Goal: Obtain resource: Download file/media

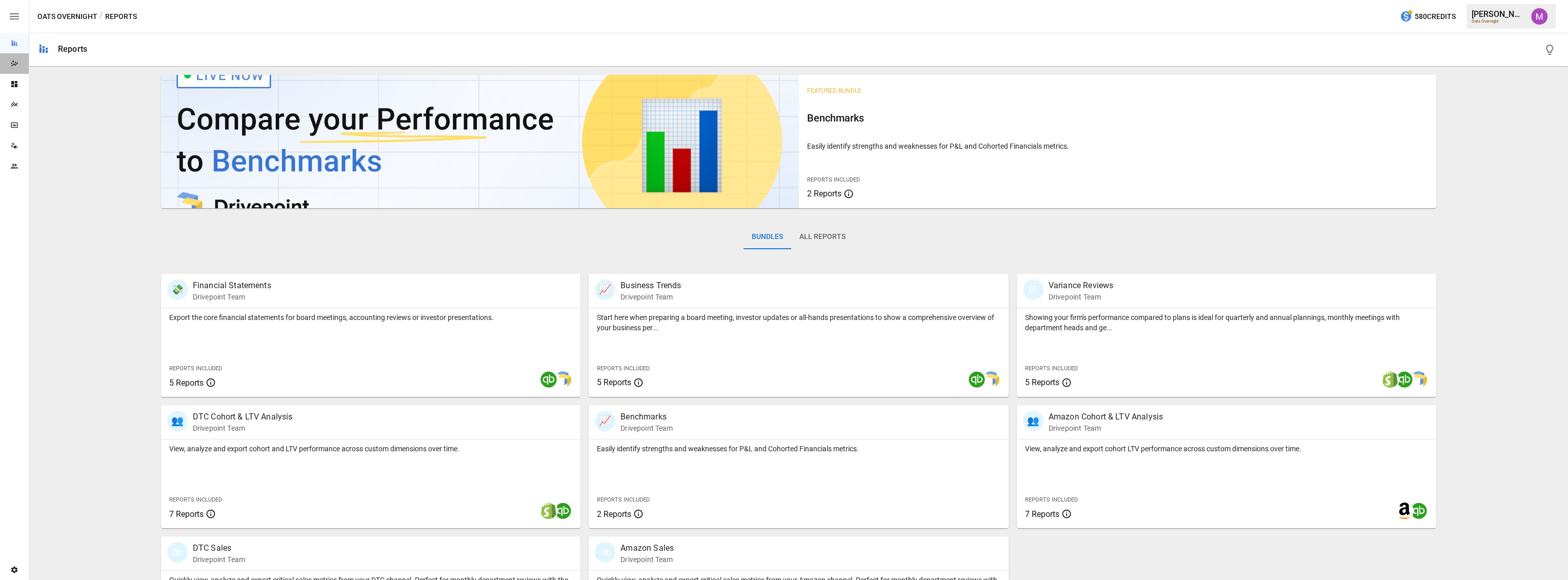
click at [16, 72] on div "Dazzler Studio" at bounding box center [14, 64] width 29 height 21
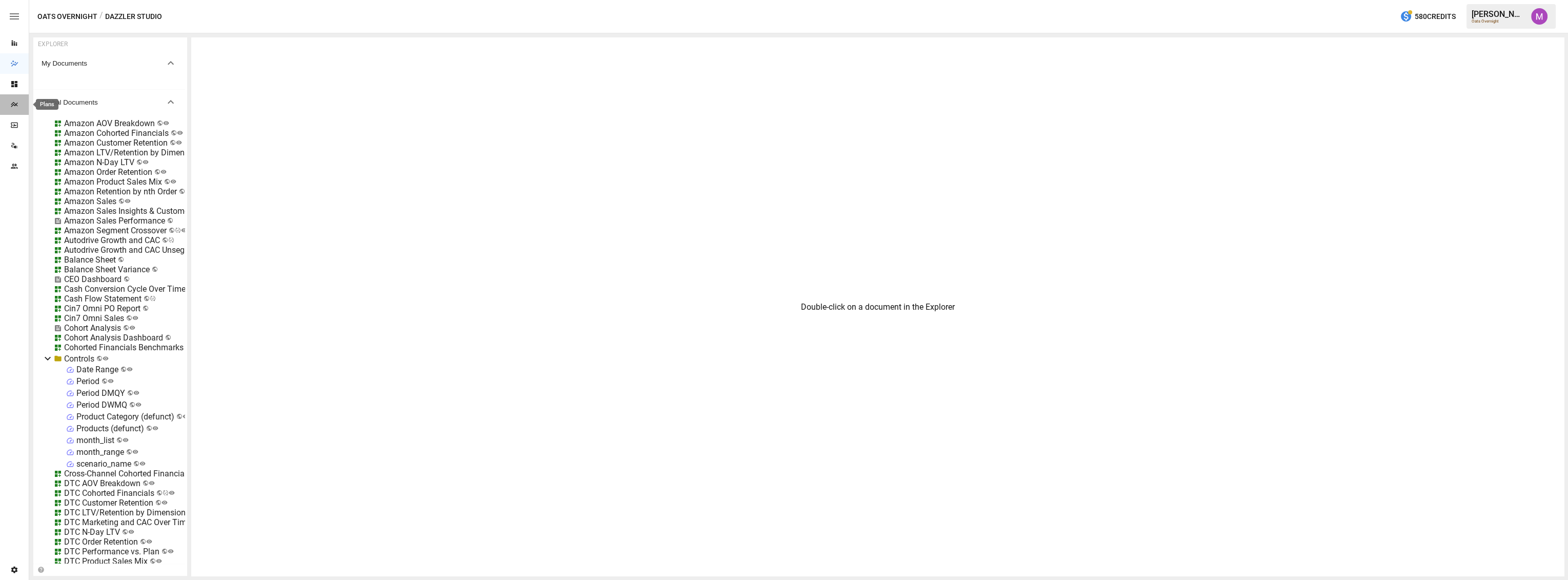
click at [15, 106] on icon "Plans" at bounding box center [14, 104] width 8 height 8
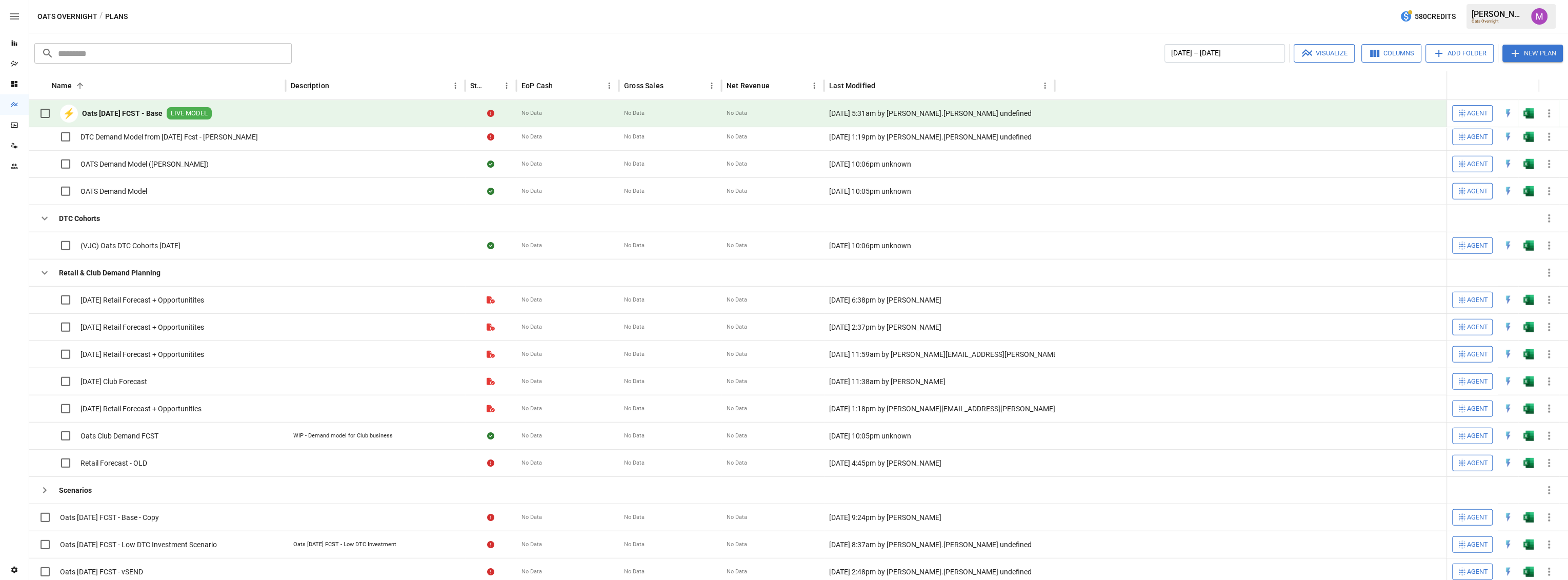
scroll to position [489, 0]
click at [117, 242] on span "(VJC) Oats DTC Cohorts [DATE]" at bounding box center [130, 242] width 100 height 10
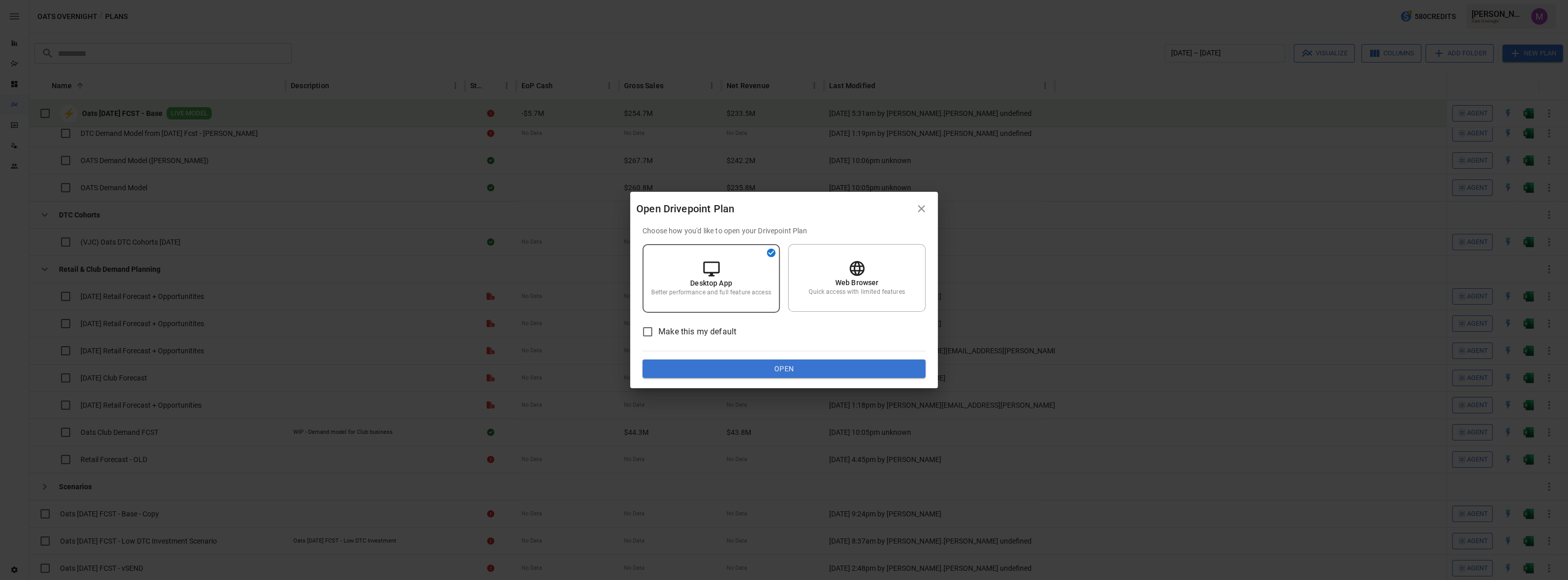
click at [767, 363] on button "Open" at bounding box center [784, 369] width 283 height 18
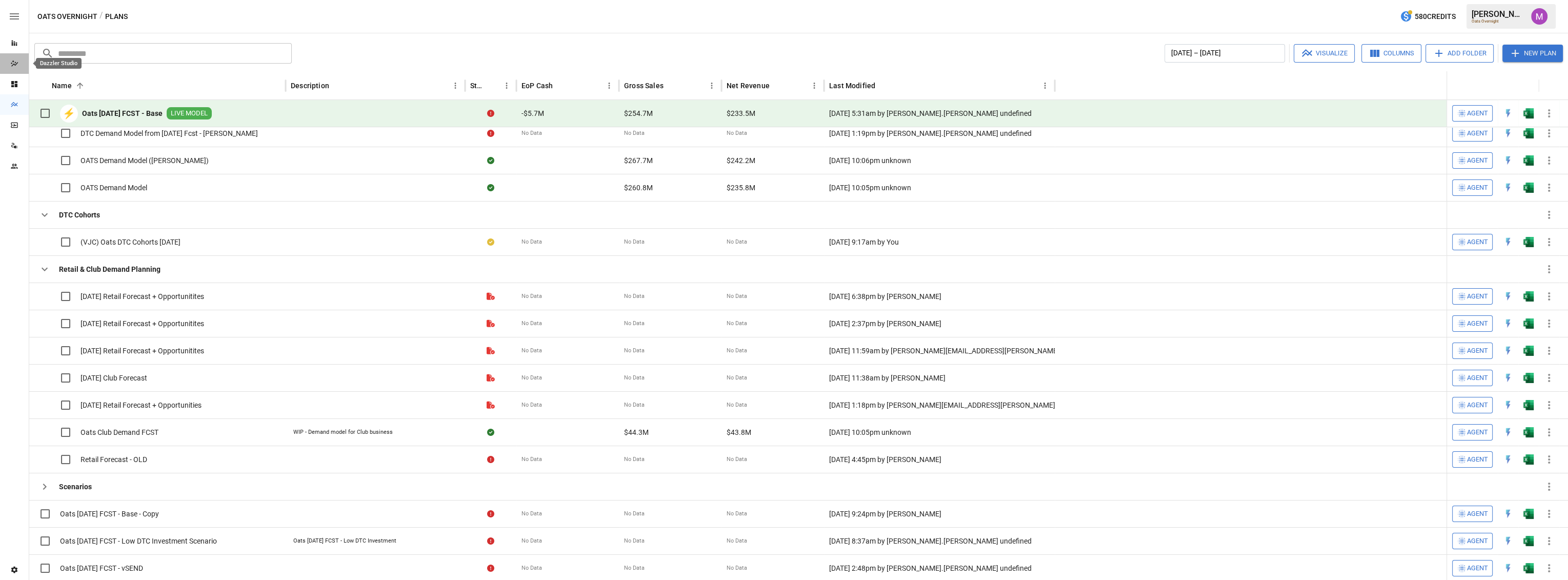
click at [15, 67] on icon "Dazzler Studio" at bounding box center [14, 63] width 8 height 8
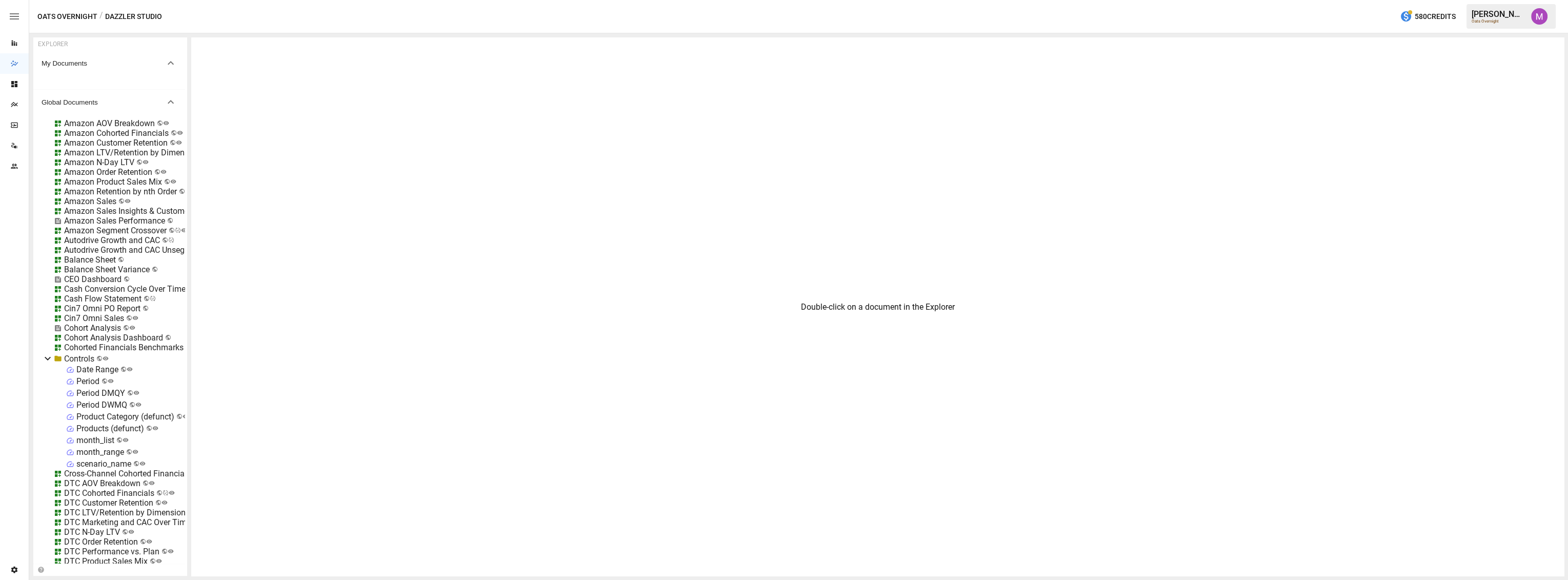
click at [18, 38] on div "Reports" at bounding box center [14, 43] width 29 height 21
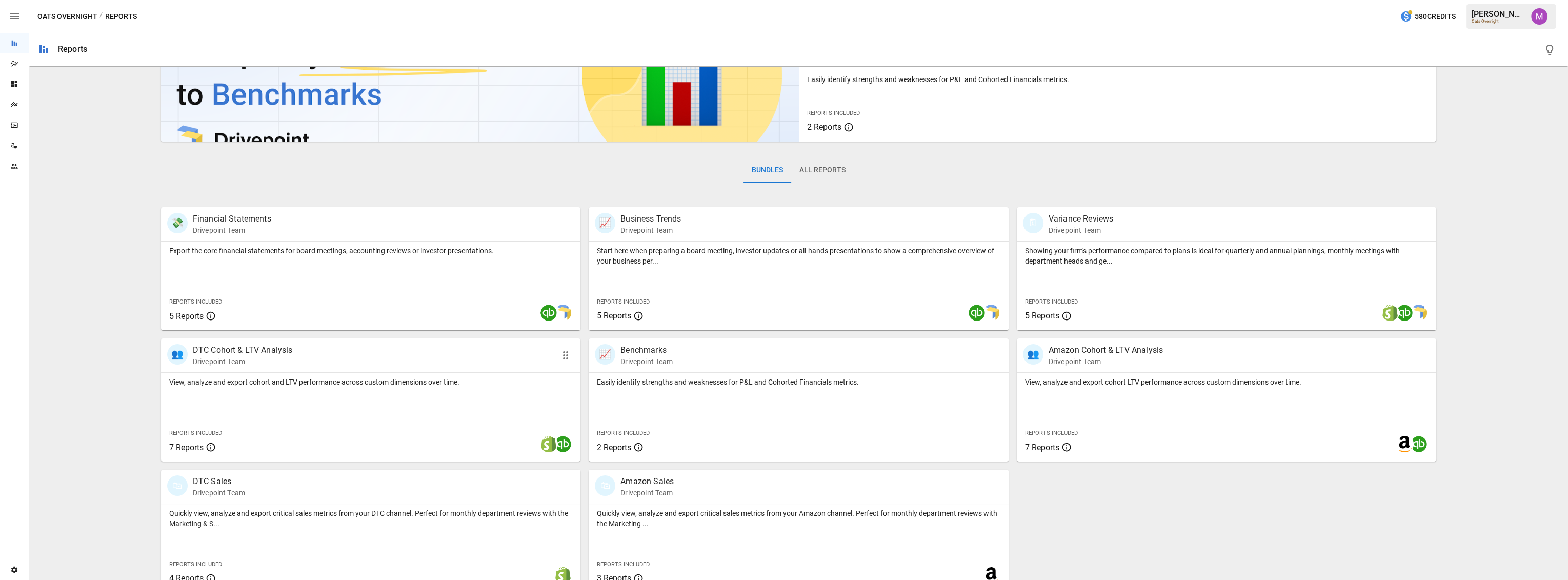
scroll to position [83, 0]
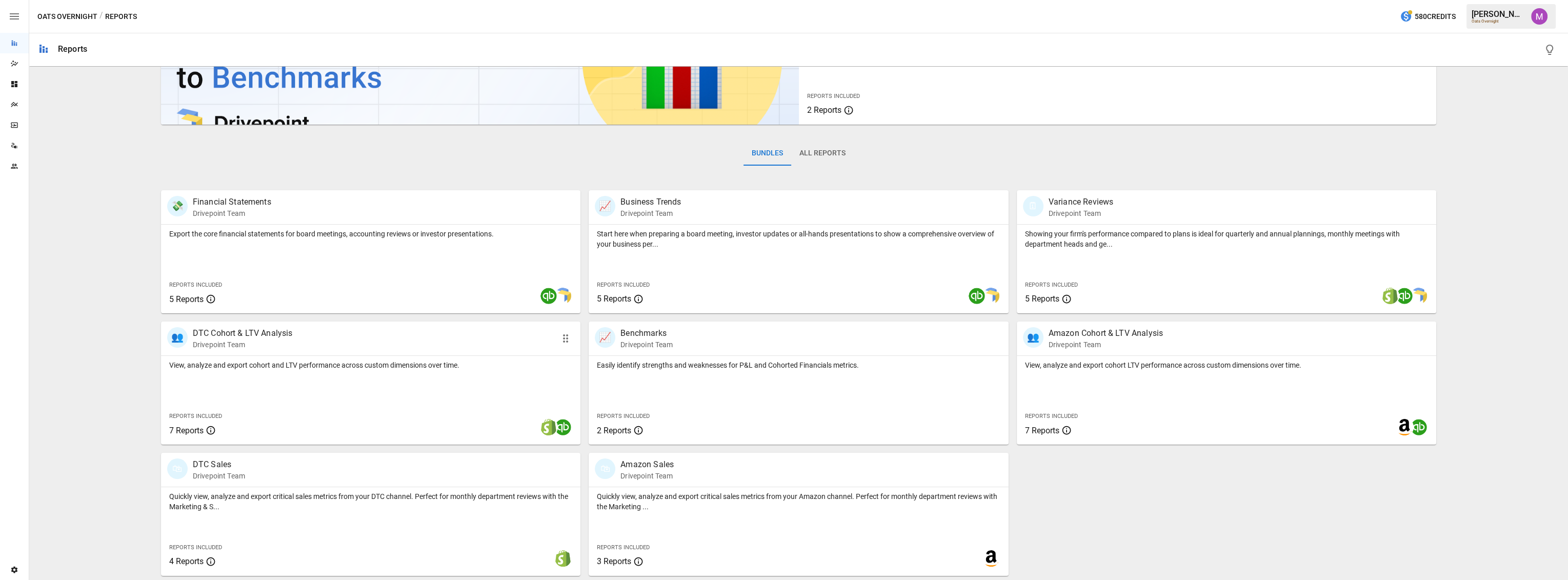
click at [279, 328] on p "DTC Cohort & LTV Analysis" at bounding box center [243, 333] width 100 height 12
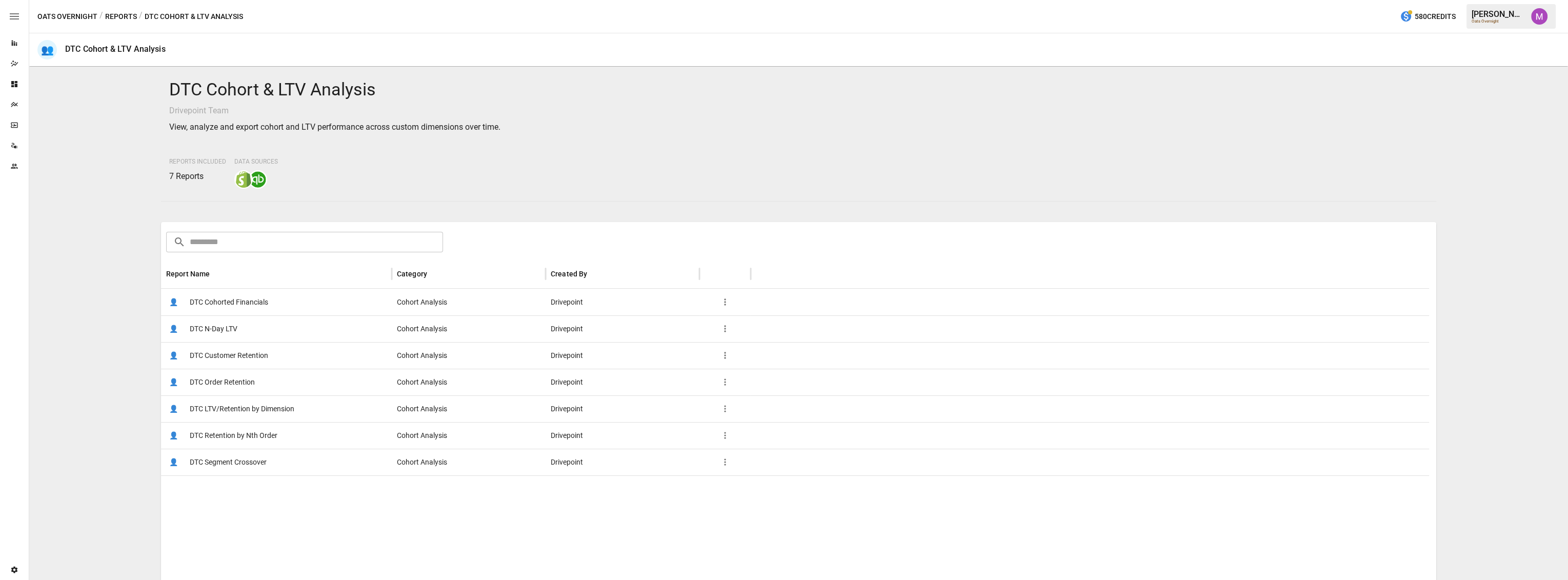
click at [213, 354] on span "DTC Customer Retention" at bounding box center [229, 355] width 79 height 26
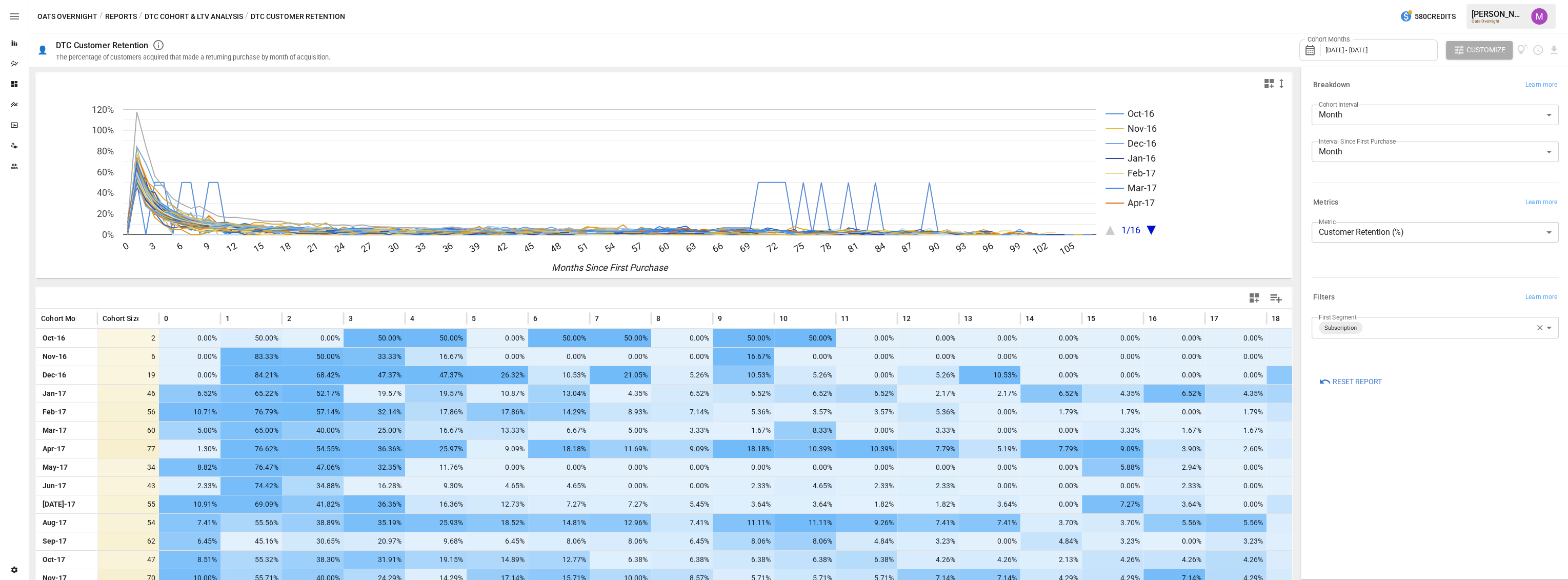
click at [1389, 58] on div "Cohort Months [DATE] - [DATE]" at bounding box center [1368, 50] width 138 height 21
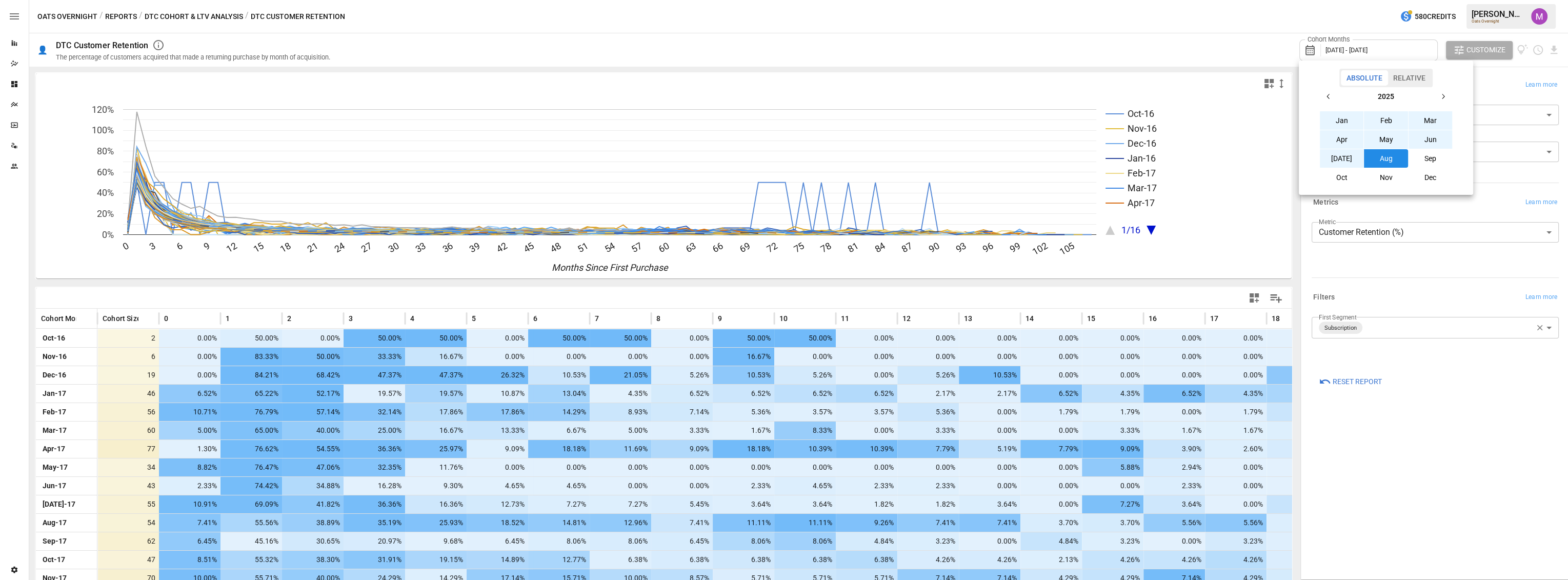
click at [1326, 97] on icon "button" at bounding box center [1328, 96] width 8 height 8
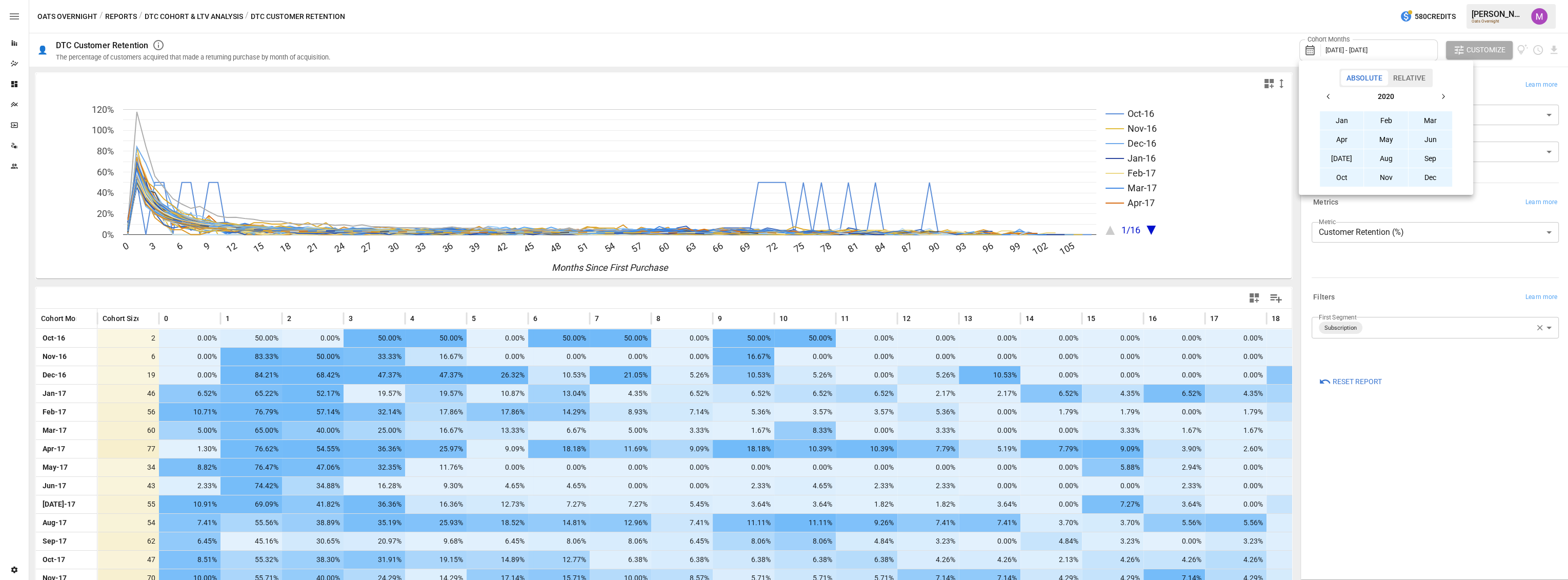
click at [1326, 97] on icon "button" at bounding box center [1328, 96] width 8 height 8
click at [1433, 138] on button "Jun" at bounding box center [1430, 139] width 44 height 18
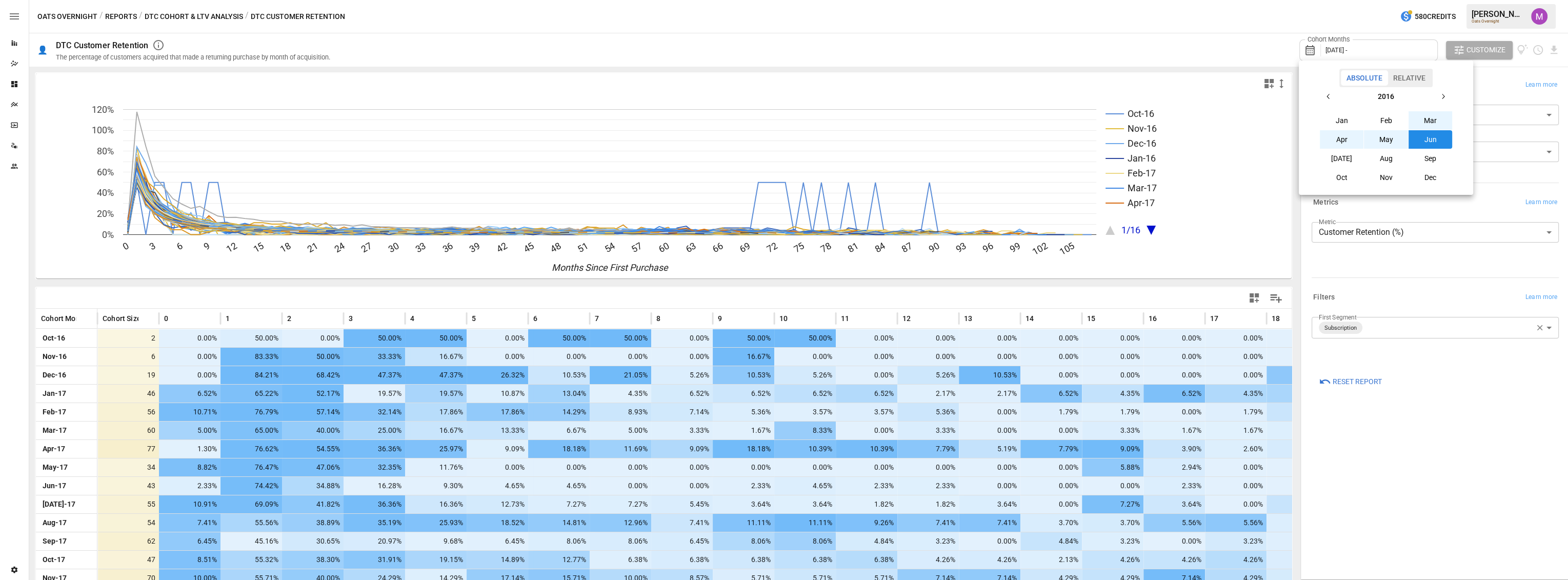
click at [1447, 94] on button "button" at bounding box center [1443, 96] width 18 height 18
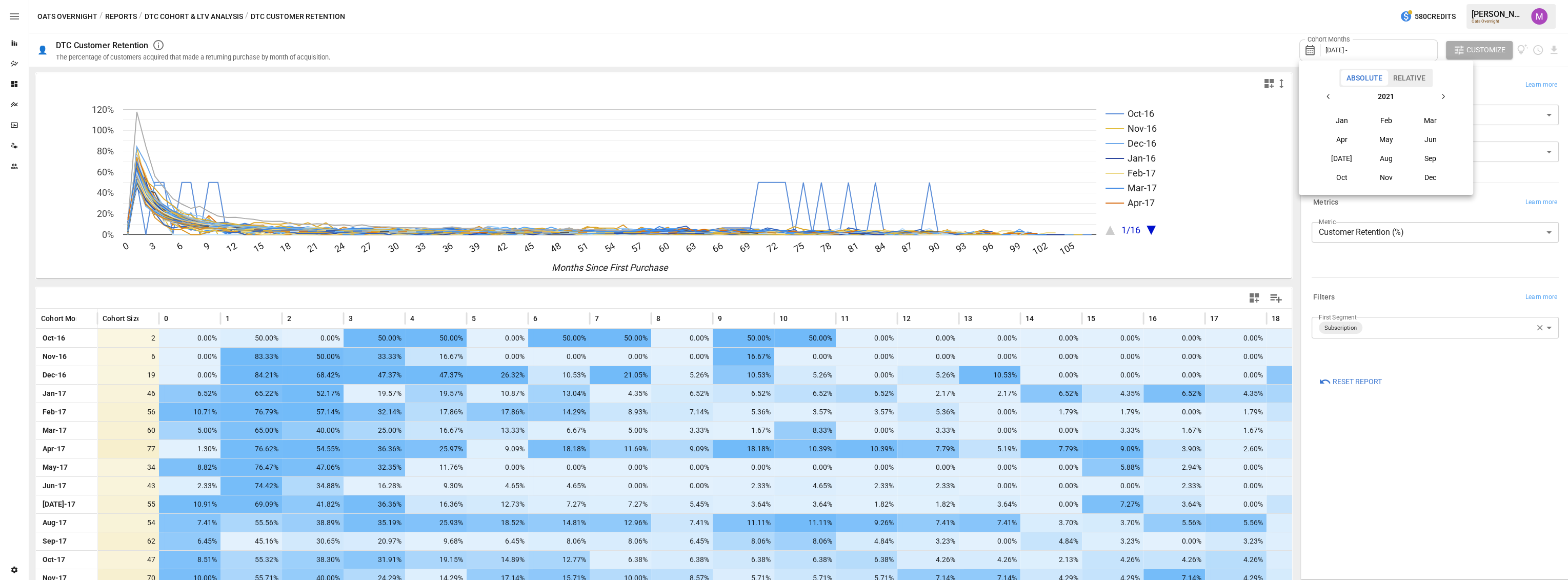
click at [1447, 94] on button "button" at bounding box center [1443, 96] width 18 height 18
click at [1424, 160] on button "Sep" at bounding box center [1430, 158] width 44 height 18
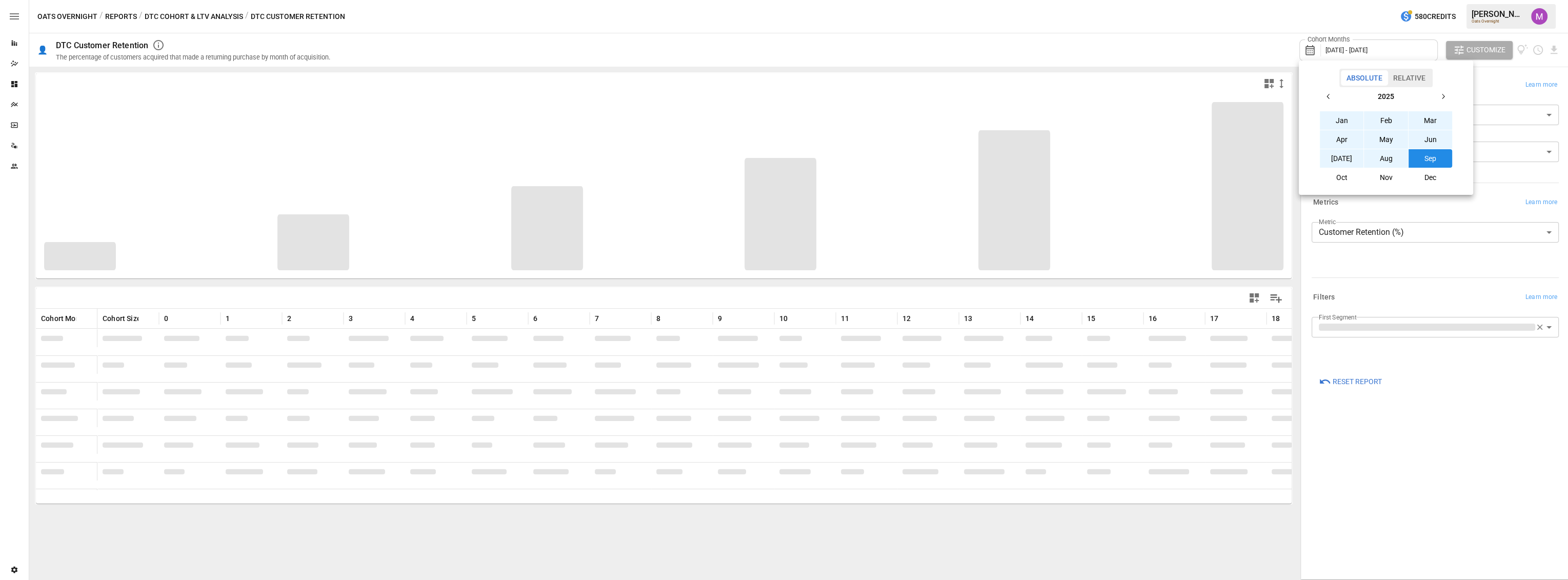
click at [1416, 267] on div at bounding box center [784, 290] width 1568 height 580
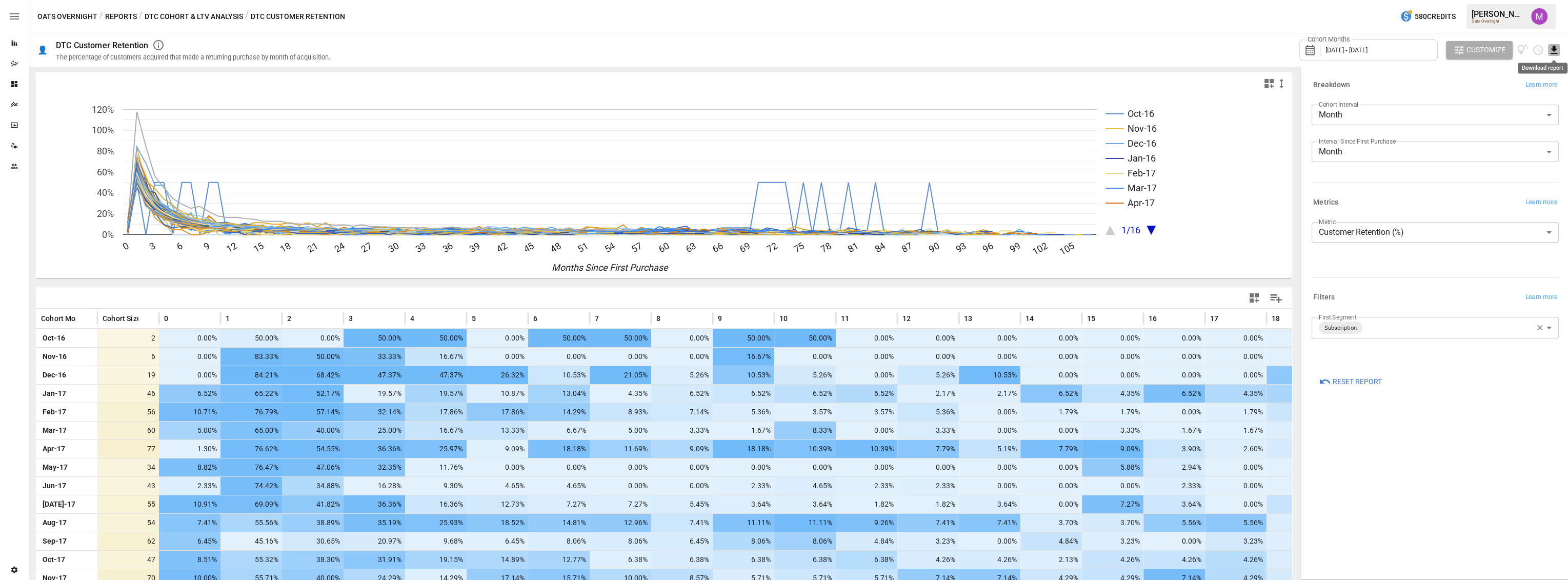
click at [1559, 46] on icon "Download report" at bounding box center [1553, 49] width 12 height 12
click at [1516, 88] on li "Download as CSV" at bounding box center [1524, 91] width 73 height 21
click at [1446, 0] on body "Reports Dazzler Studio Dashboards Plans SmartModel ™ Data Sources Team Settings…" at bounding box center [784, 0] width 1568 height 0
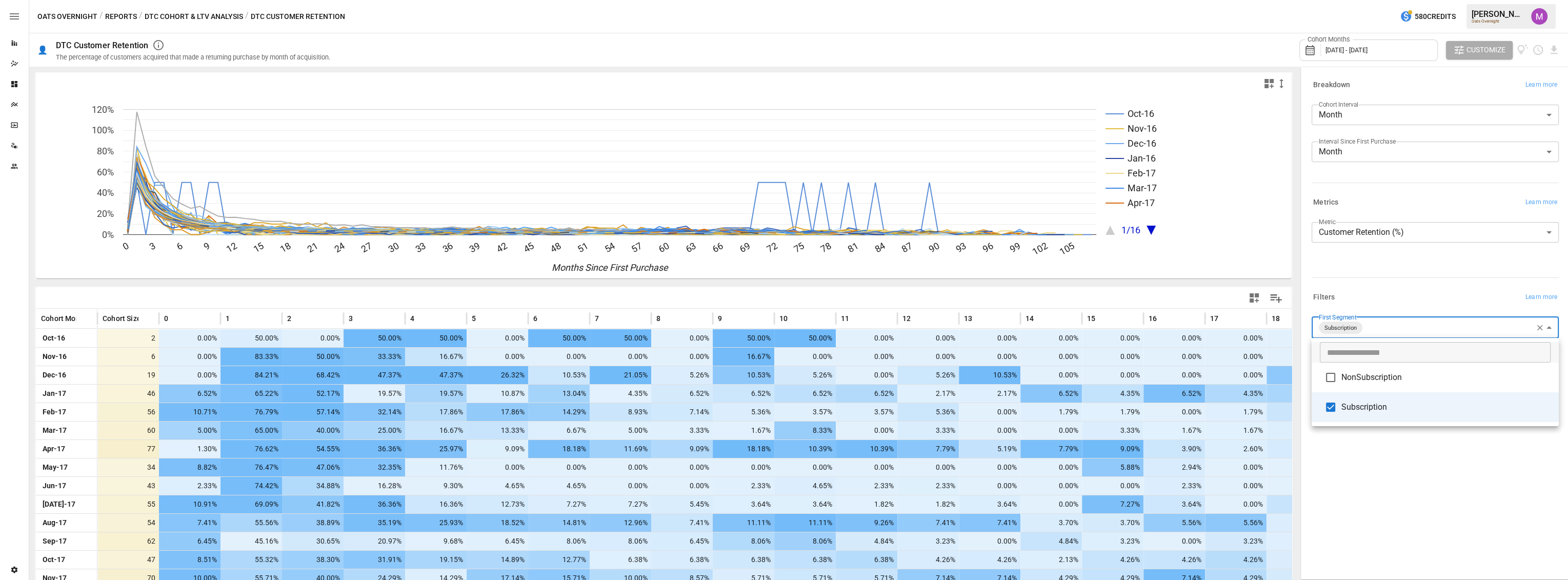
click at [1443, 328] on div at bounding box center [784, 290] width 1568 height 580
click at [1391, 0] on body "Reports Dazzler Studio Dashboards Plans SmartModel ™ Data Sources Team Settings…" at bounding box center [784, 0] width 1568 height 0
click at [1370, 407] on span "Subscription" at bounding box center [1446, 407] width 209 height 12
click at [1364, 371] on span "NonSubscription" at bounding box center [1446, 377] width 209 height 12
type input "**********"
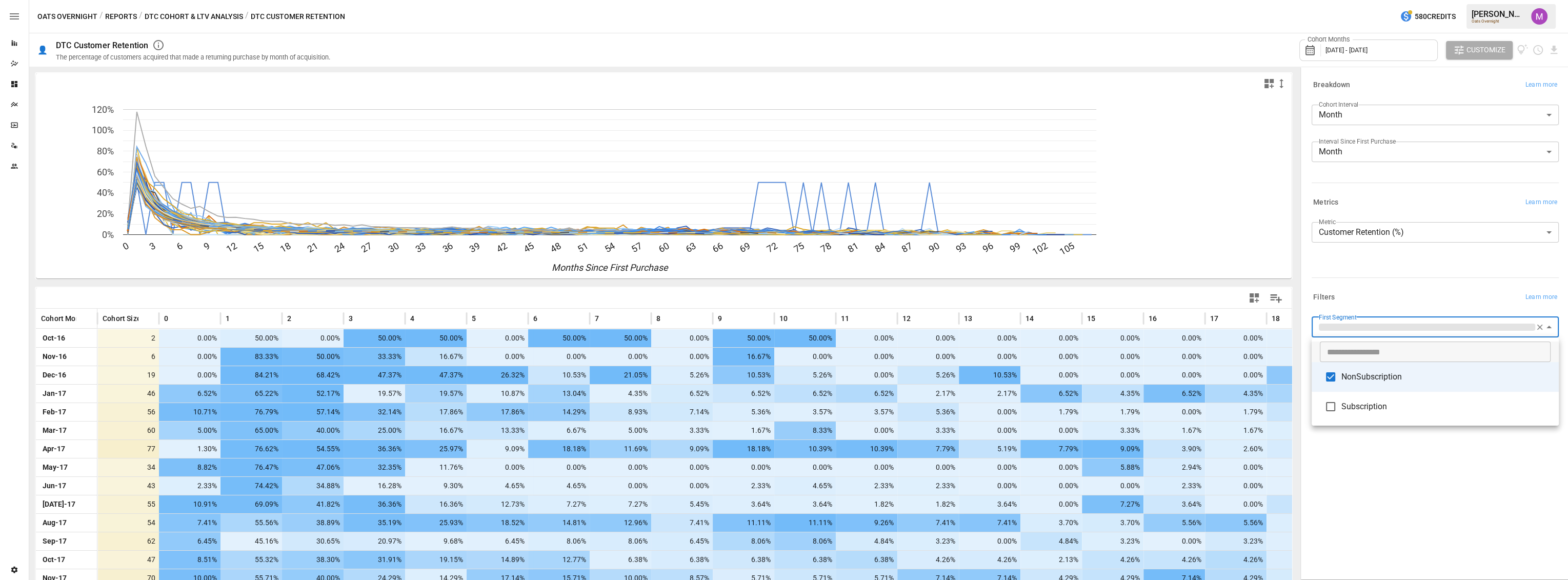
click at [1418, 280] on div at bounding box center [784, 290] width 1568 height 580
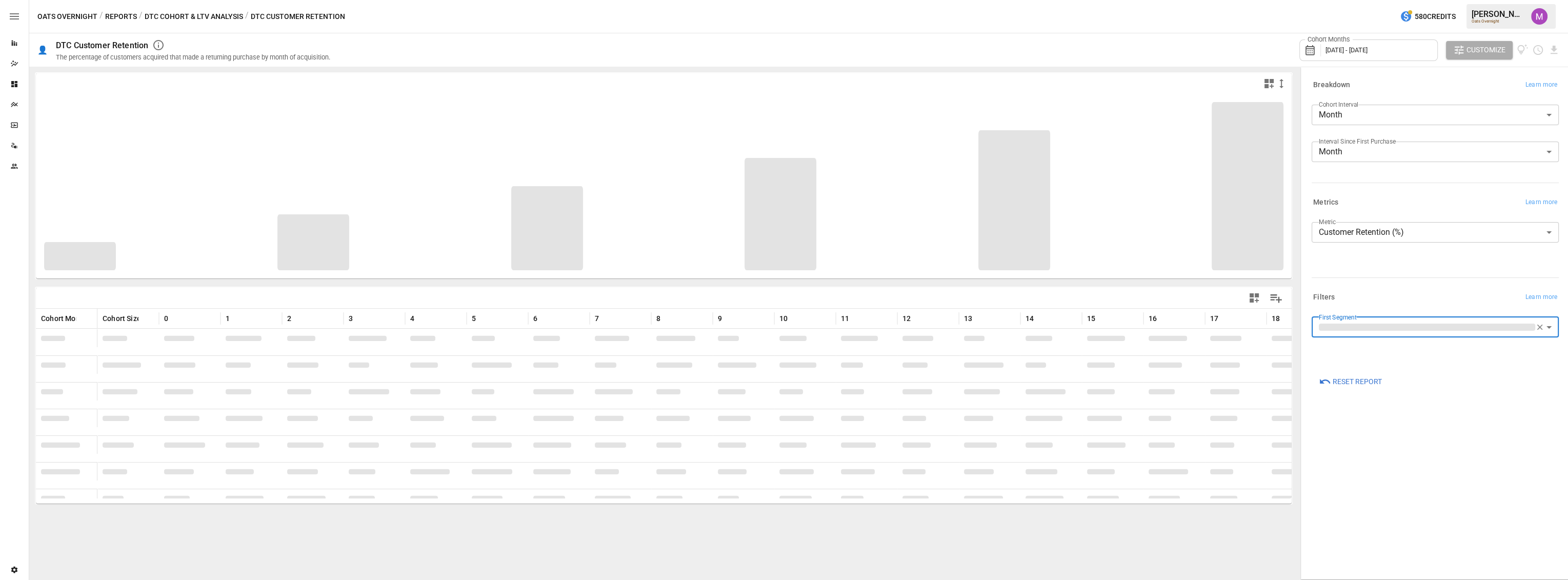
click at [1552, 48] on div at bounding box center [784, 290] width 1568 height 580
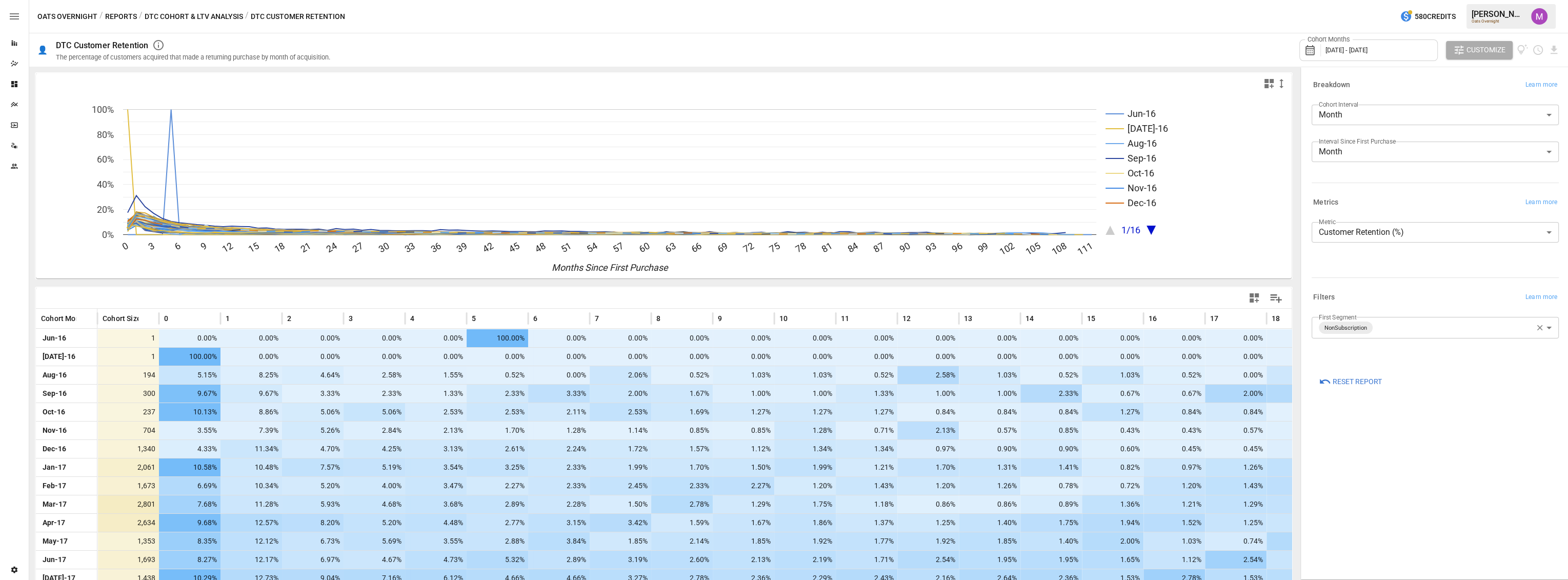
click at [1208, 12] on div "Oats Overnight / Reports / DTC Cohort & LTV Analysis / DTC Customer Retention 5…" at bounding box center [799, 16] width 1539 height 33
click at [1556, 49] on icon "Download report" at bounding box center [1553, 49] width 12 height 12
click at [1524, 95] on li "Download as CSV" at bounding box center [1524, 91] width 73 height 21
click at [1079, 12] on div "Oats Overnight / Reports / DTC Cohort & LTV Analysis / DTC Customer Retention 5…" at bounding box center [799, 16] width 1539 height 33
click at [13, 20] on icon "button" at bounding box center [14, 16] width 12 height 12
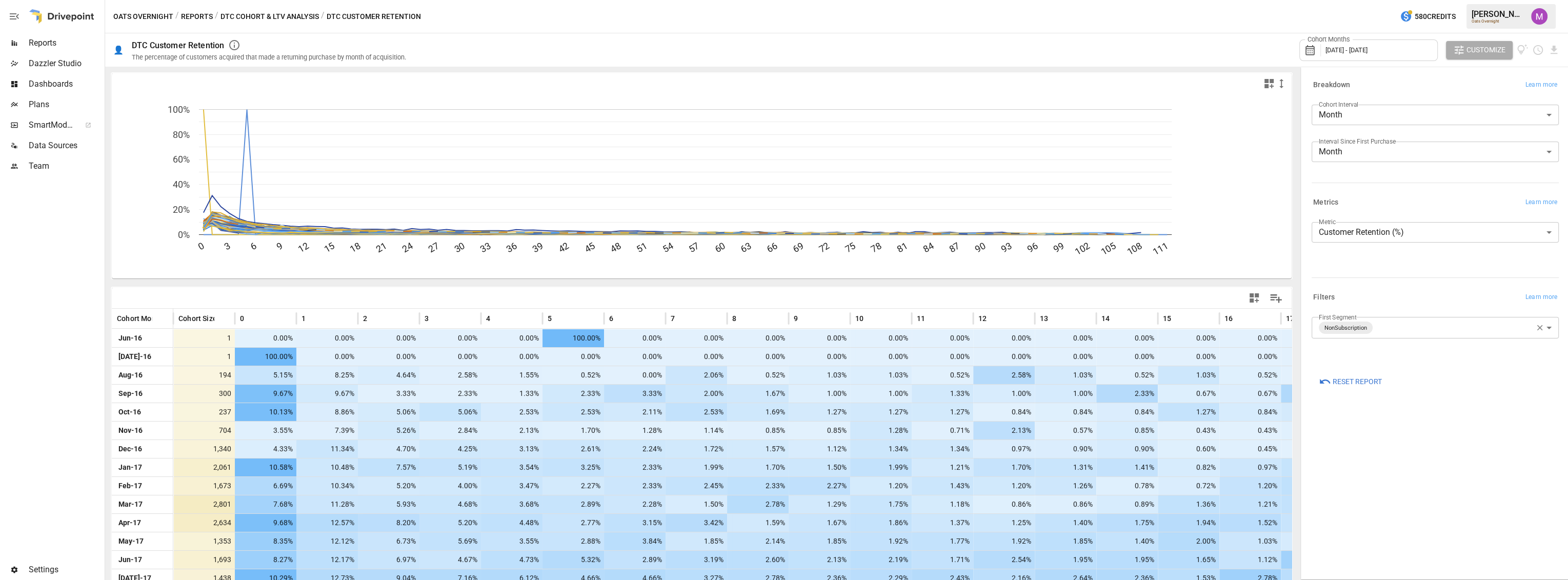
click at [38, 44] on span "Reports" at bounding box center [65, 43] width 74 height 12
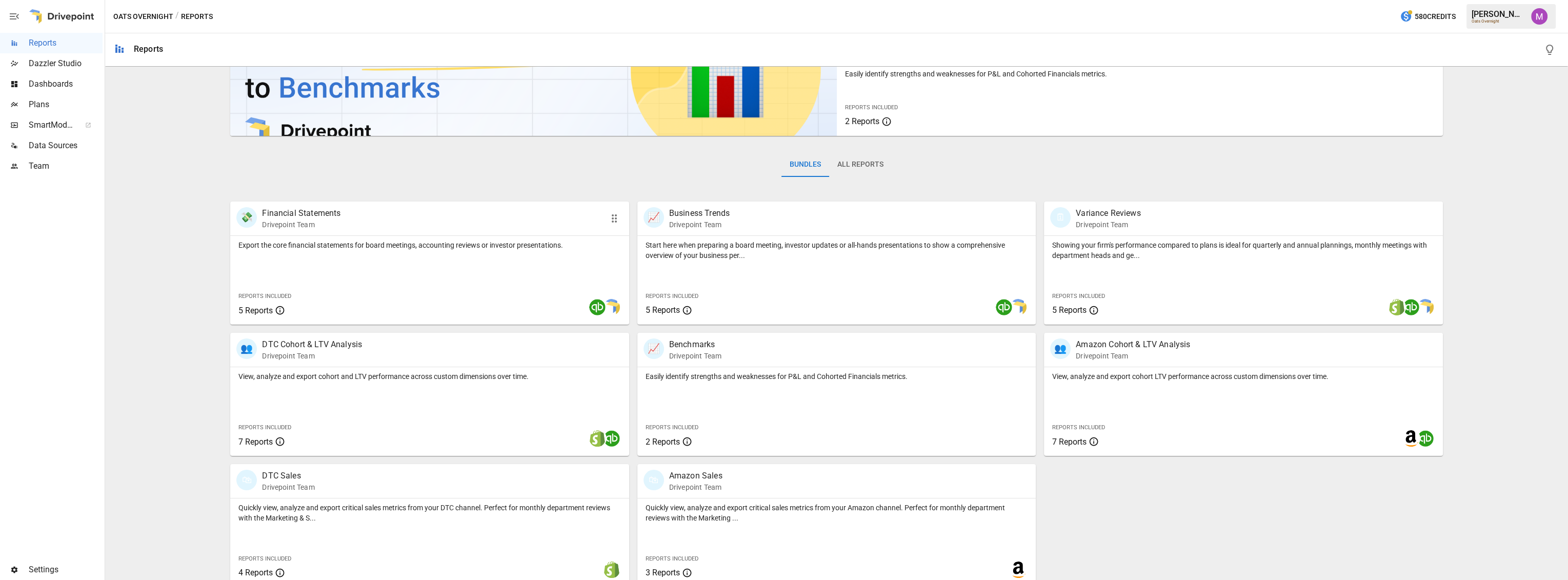
scroll to position [83, 0]
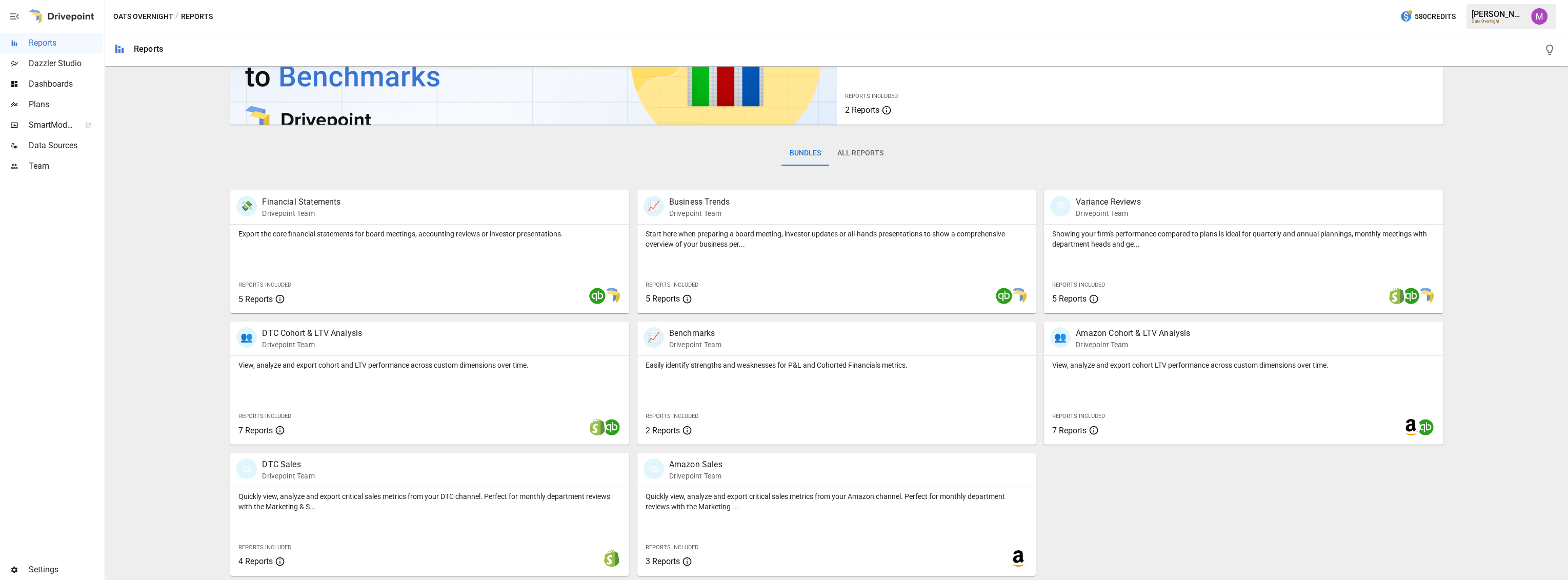
click at [49, 108] on span "Plans" at bounding box center [65, 105] width 74 height 12
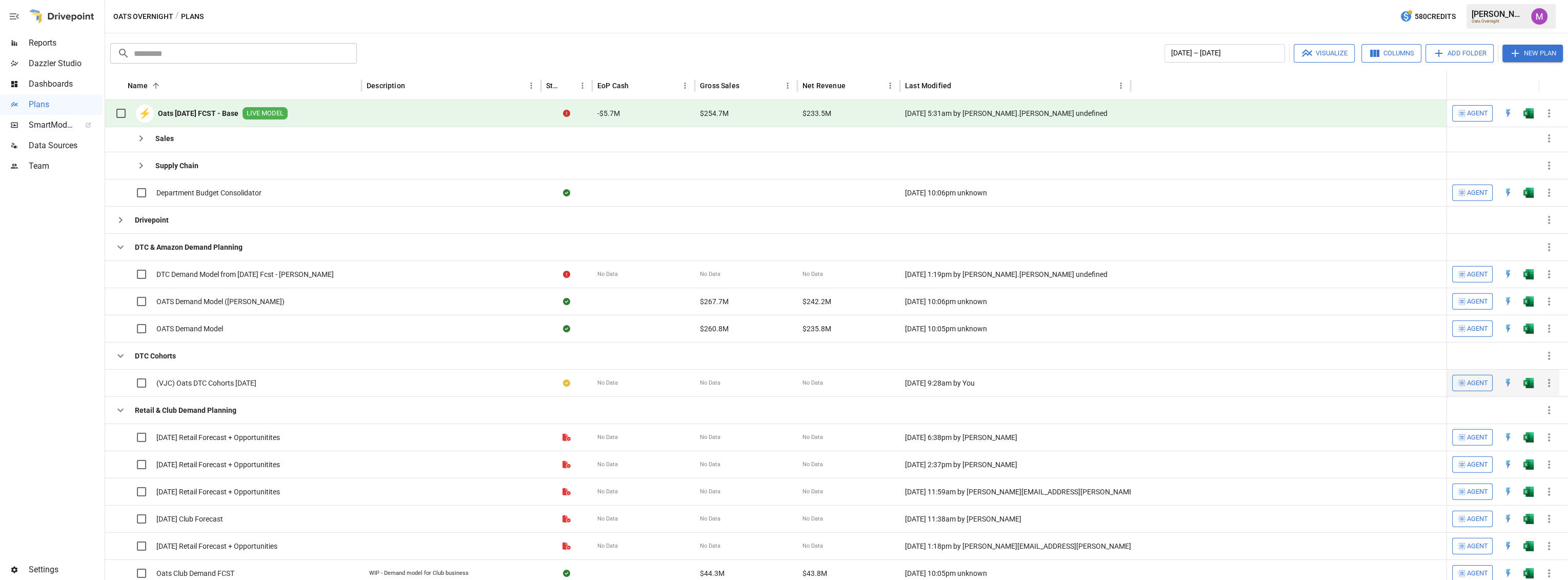
scroll to position [338, 0]
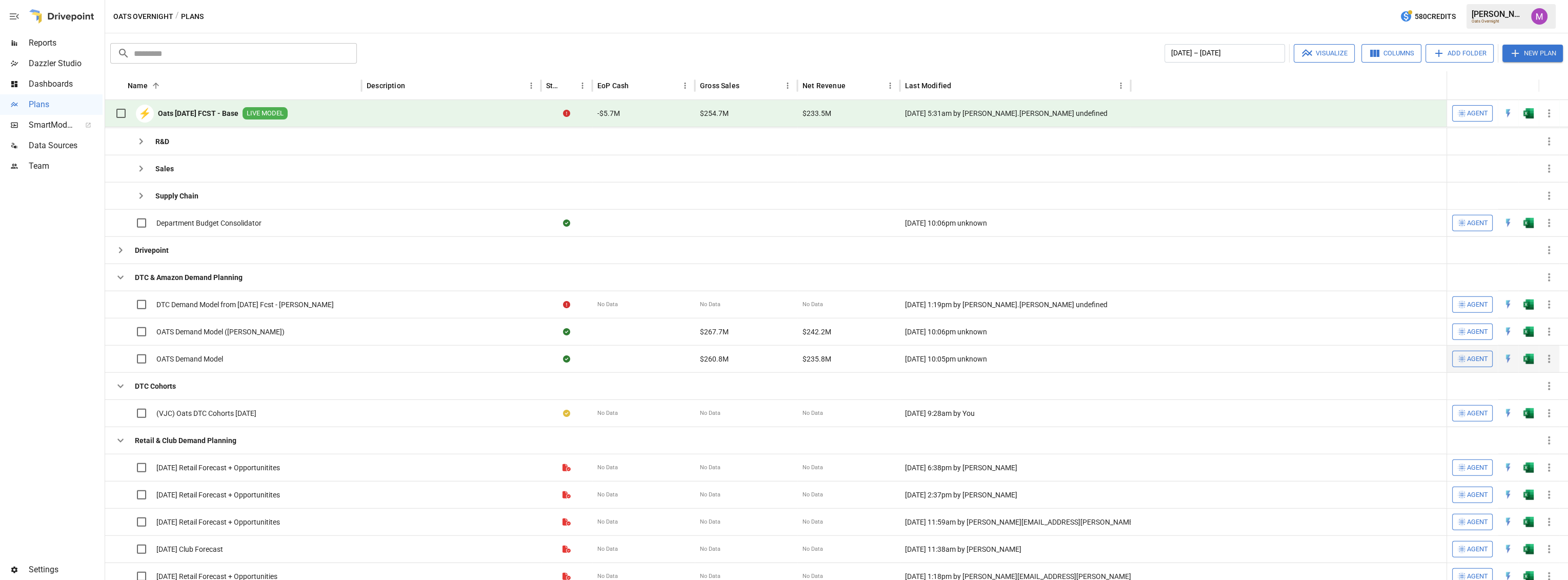
click at [203, 357] on span "OATS Demand Model" at bounding box center [190, 358] width 67 height 10
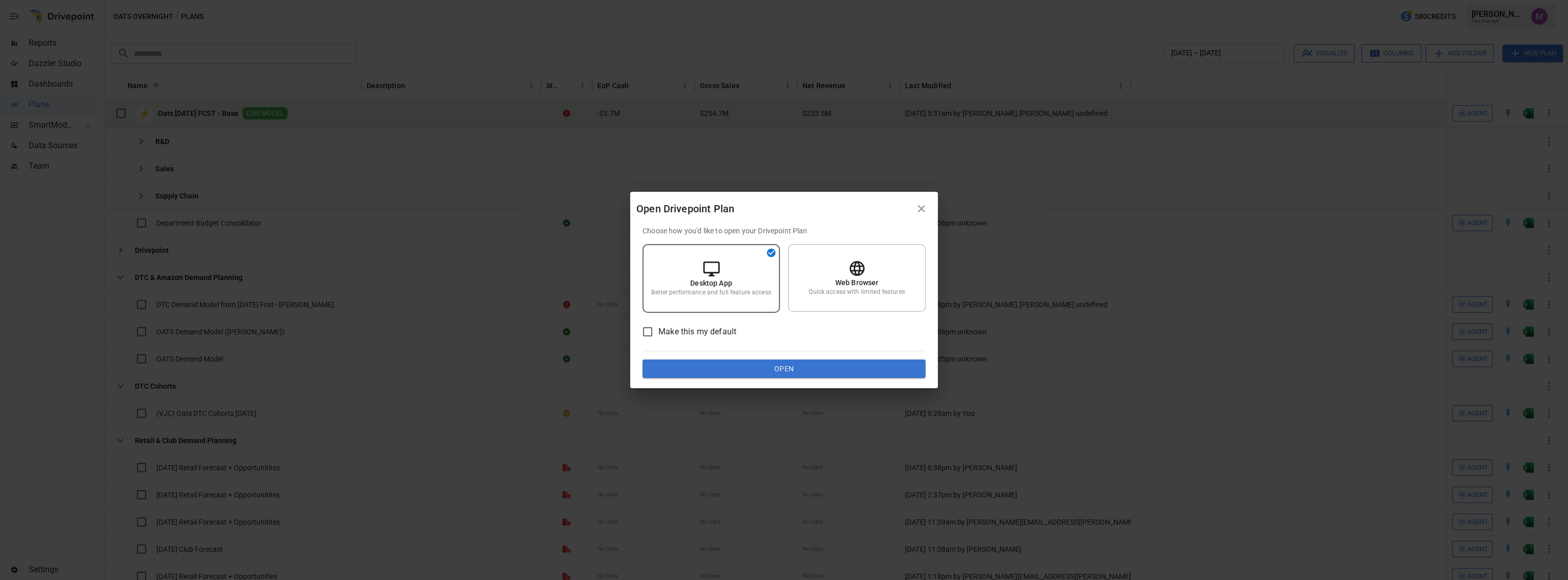
click at [812, 366] on button "Open" at bounding box center [784, 369] width 283 height 18
